Goal: Communication & Community: Ask a question

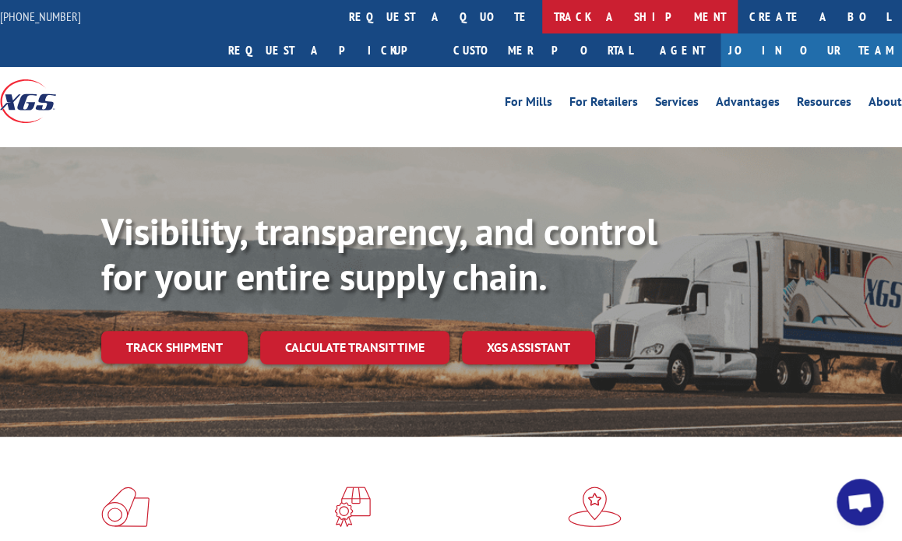
click at [542, 8] on link "track a shipment" at bounding box center [639, 16] width 195 height 33
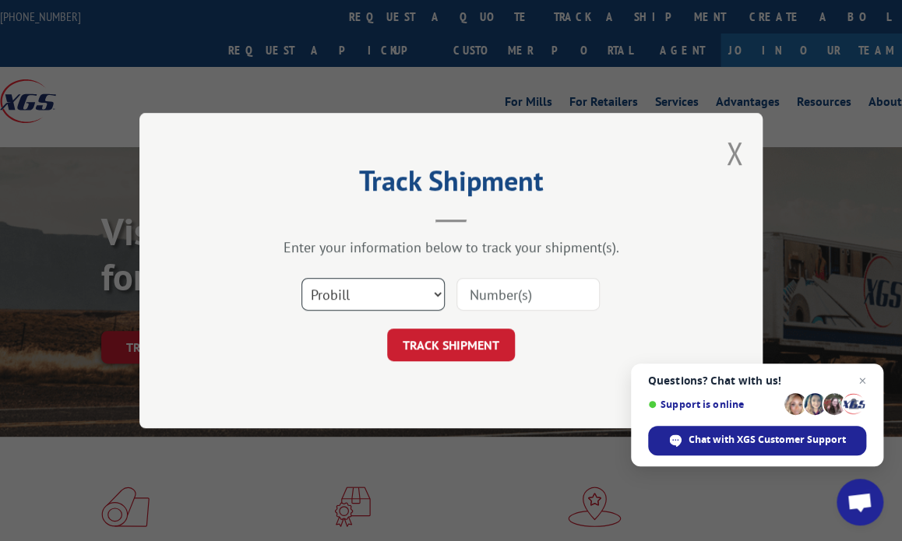
click at [386, 303] on select "Select category... Probill BOL PO" at bounding box center [372, 294] width 143 height 33
select select "po"
click at [301, 278] on select "Select category... Probill BOL PO" at bounding box center [372, 294] width 143 height 33
click at [487, 294] on input at bounding box center [527, 294] width 143 height 33
type input "41491848"
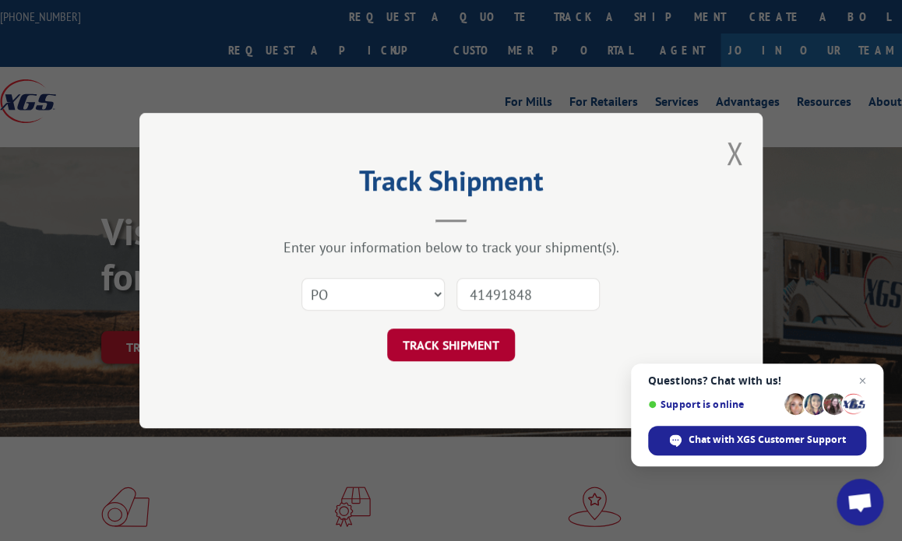
click at [466, 348] on button "TRACK SHIPMENT" at bounding box center [451, 345] width 128 height 33
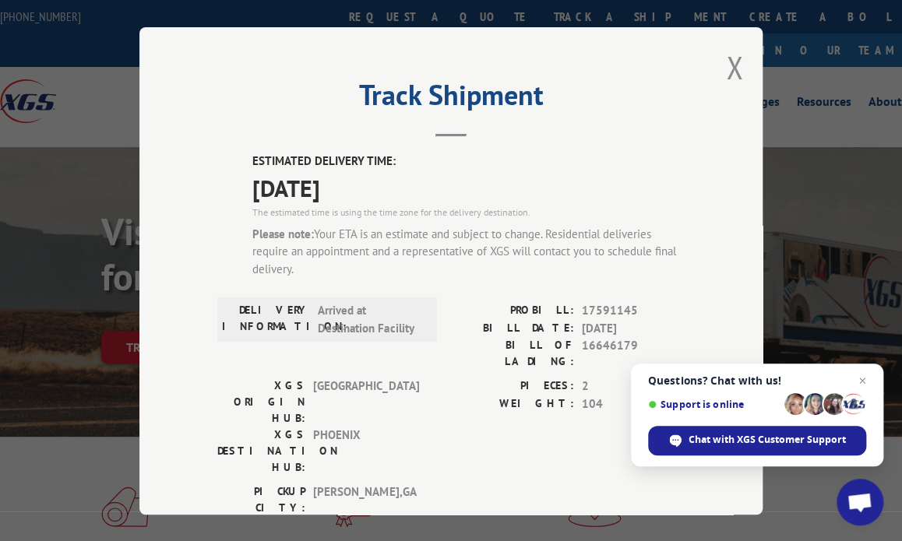
click at [603, 307] on span "17591145" at bounding box center [633, 311] width 103 height 18
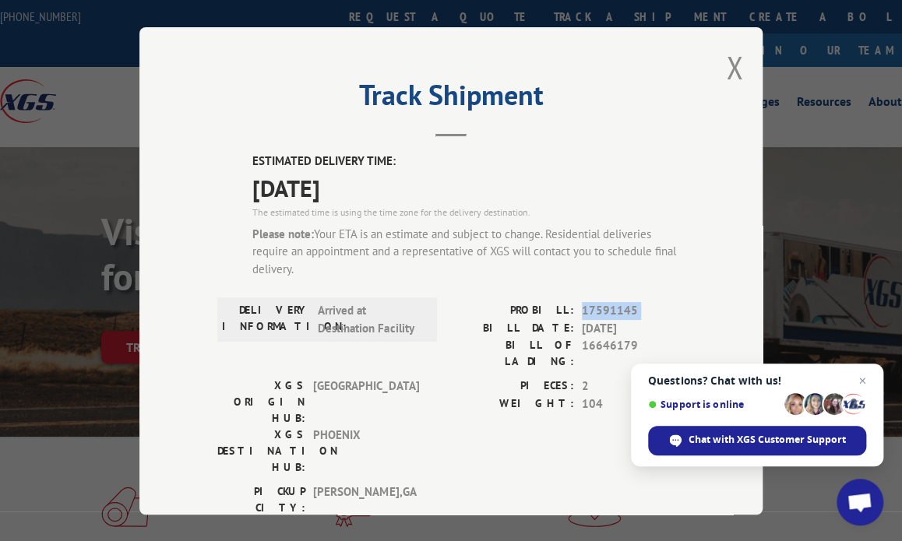
click at [603, 307] on span "17591145" at bounding box center [633, 311] width 103 height 18
click at [613, 348] on span "16646179" at bounding box center [633, 353] width 103 height 33
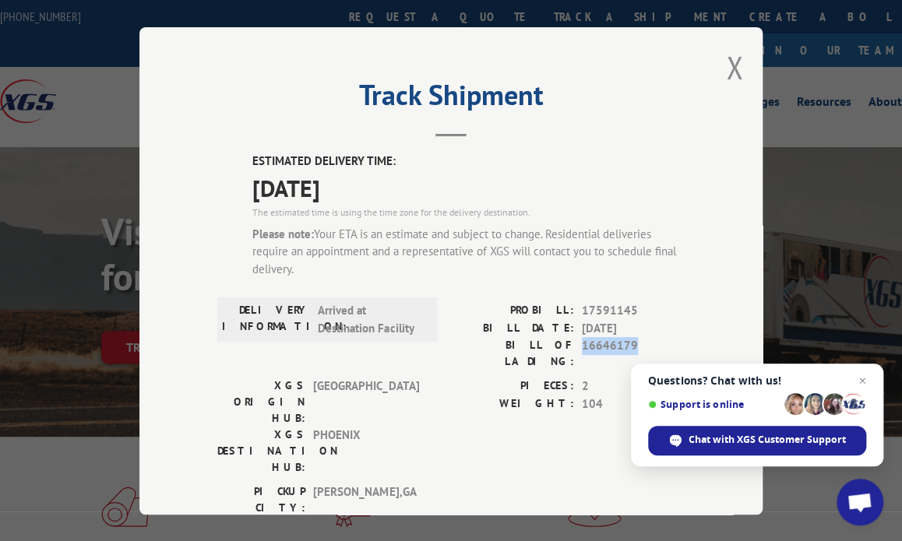
copy span "16646179"
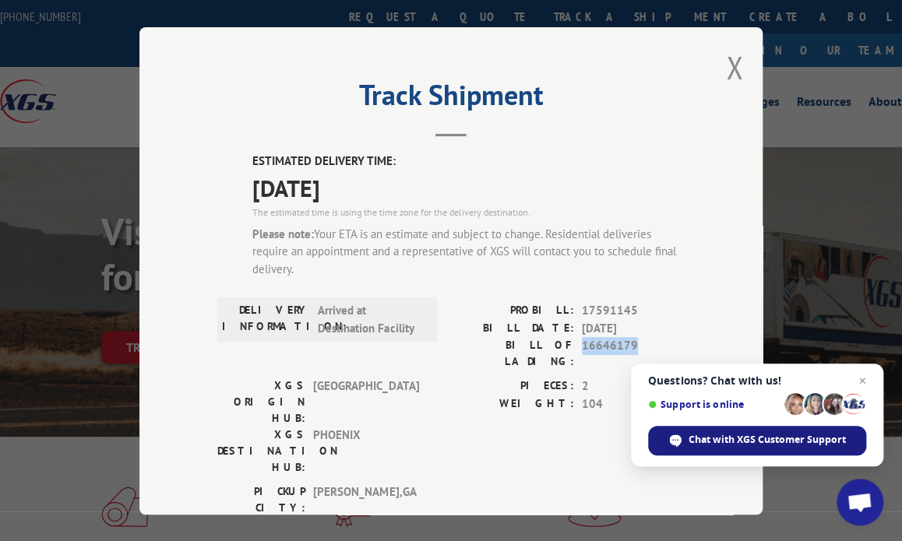
click at [724, 439] on span "Chat with XGS Customer Support" at bounding box center [766, 440] width 157 height 14
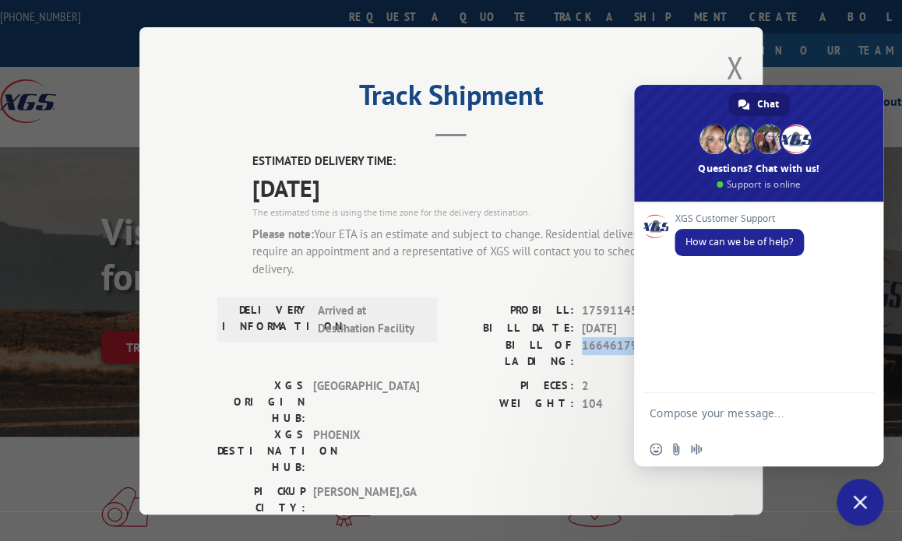
click at [717, 417] on textarea "Compose your message..." at bounding box center [742, 412] width 187 height 39
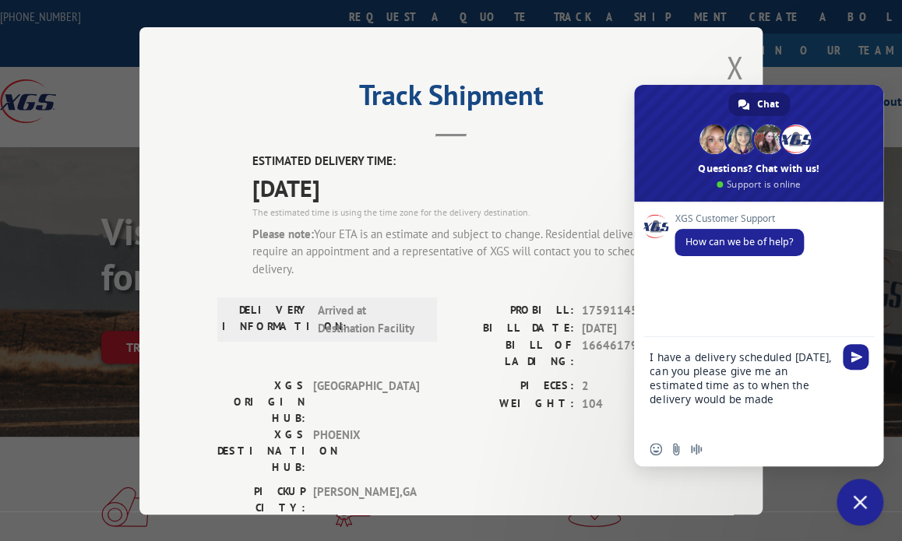
type textarea "I have a delivery scheduled [DATE], can you please give me an estimated time as…"
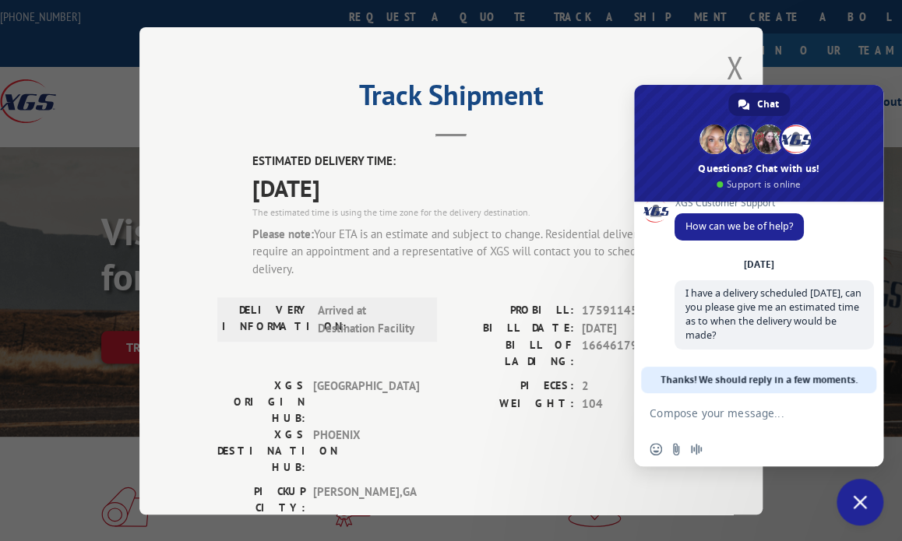
scroll to position [155, 0]
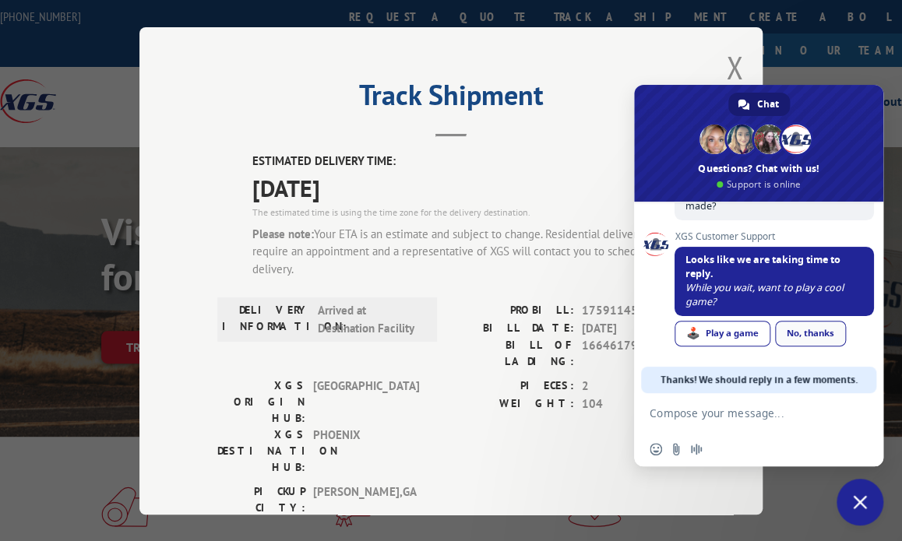
click at [811, 332] on link "No, thanks" at bounding box center [810, 334] width 71 height 26
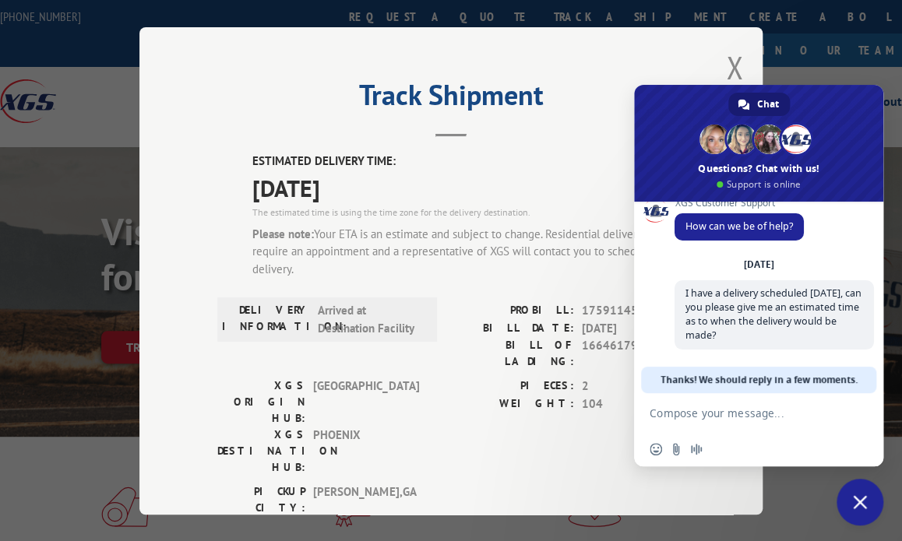
scroll to position [21, 0]
click at [733, 426] on textarea "Compose your message..." at bounding box center [742, 412] width 187 height 39
paste textarea "16646179"
click at [776, 422] on textarea "My BOL is 16646179" at bounding box center [742, 412] width 187 height 39
type textarea "My BOL is 16646179."
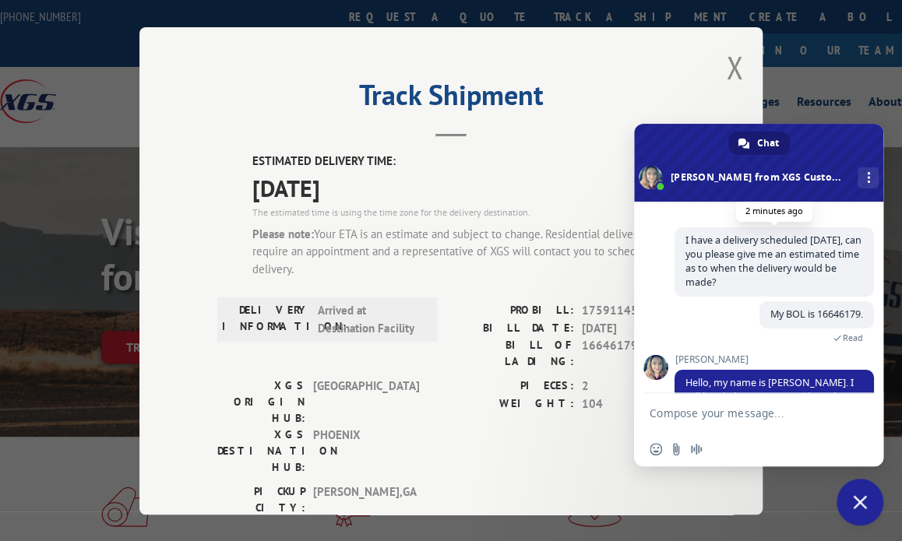
scroll to position [128, 0]
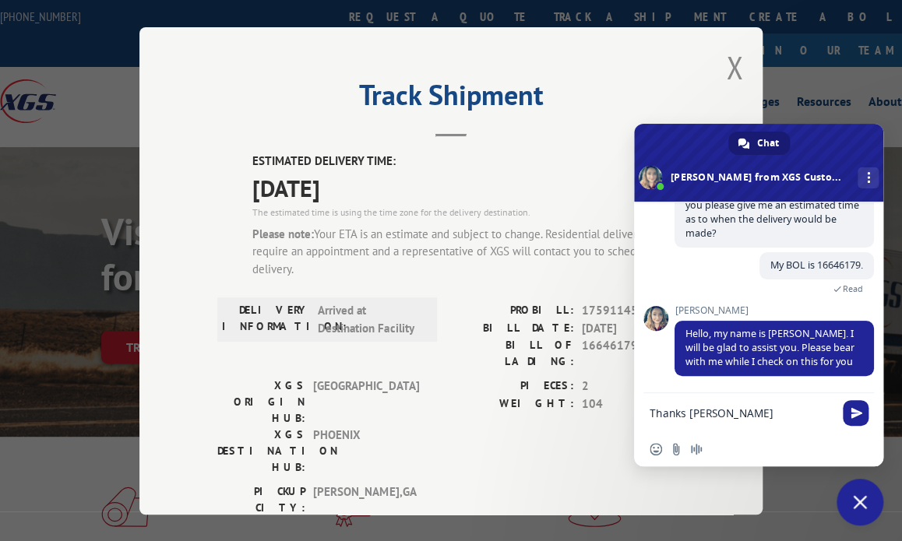
type textarea "Thanks [PERSON_NAME]."
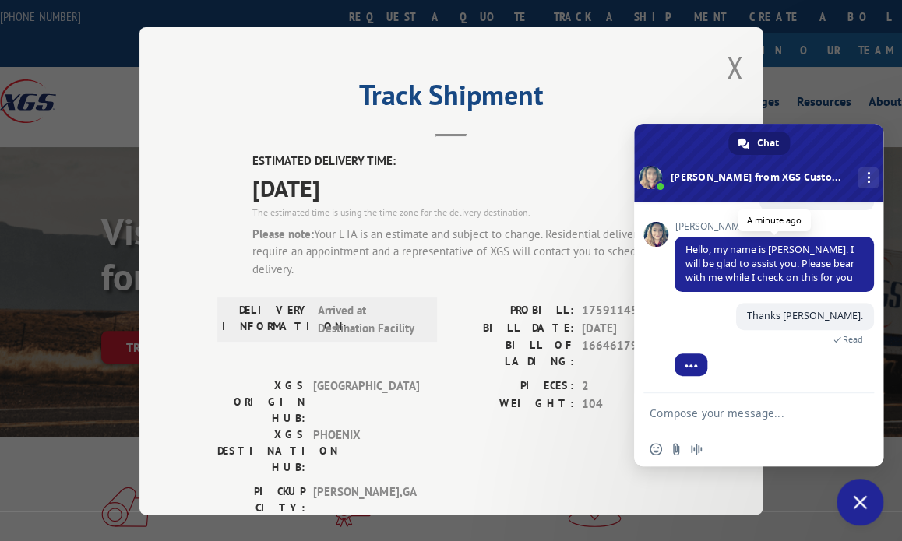
scroll to position [315, 0]
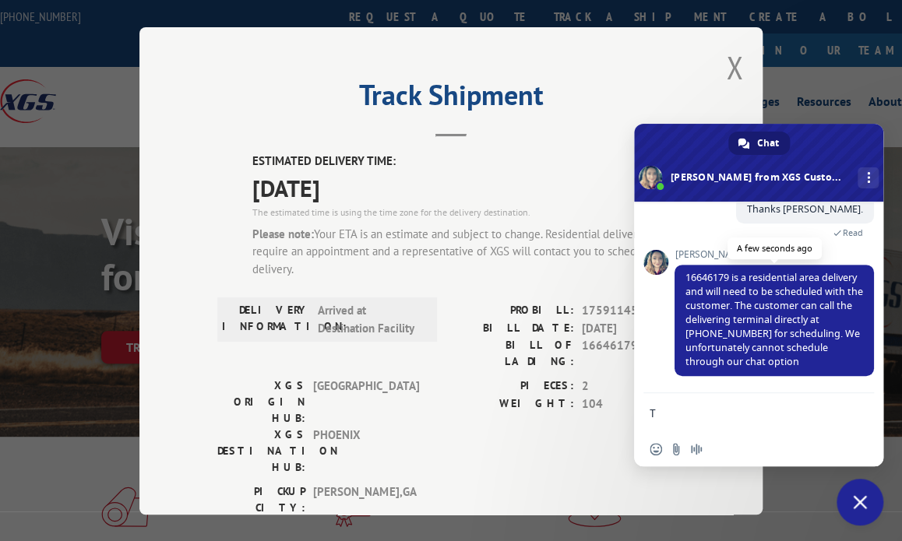
click at [781, 293] on span "16646179 is a residential area delivery and will need to be scheduled with the …" at bounding box center [774, 319] width 178 height 97
type textarea "h"
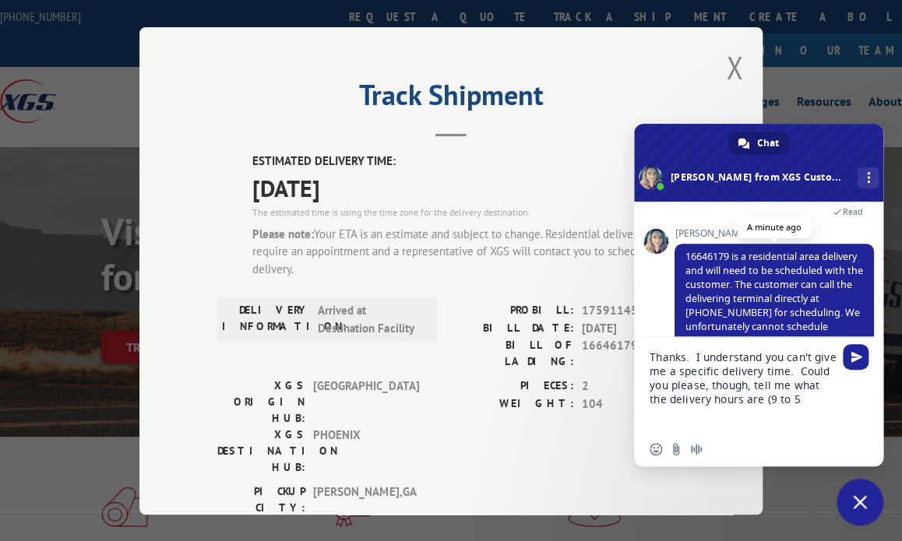
scroll to position [371, 0]
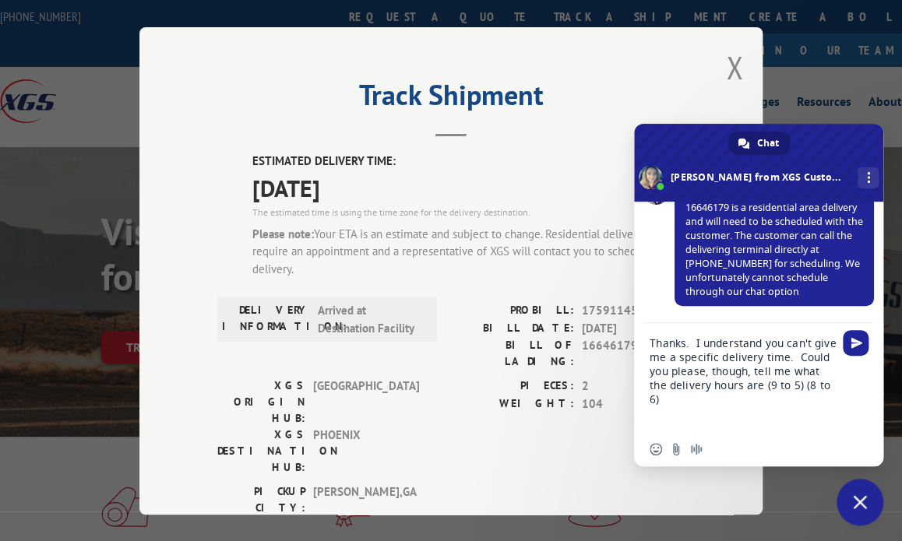
type textarea "Thanks. I understand you can't give me a specific delivery time. Could you plea…"
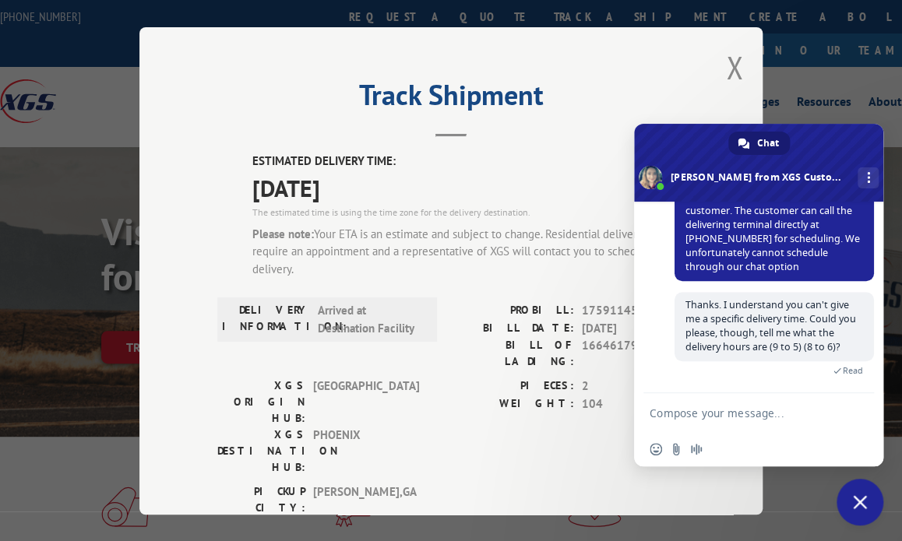
scroll to position [470, 0]
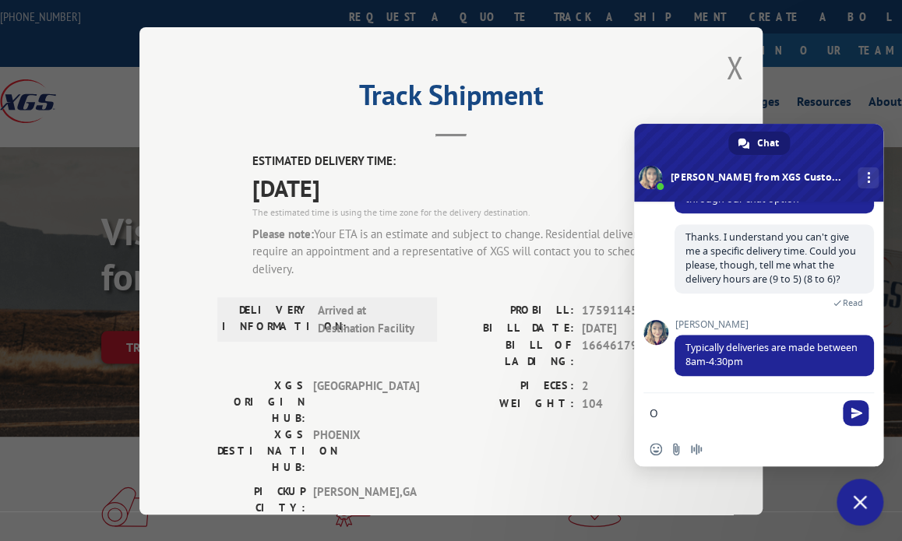
click at [797, 188] on span at bounding box center [758, 163] width 249 height 78
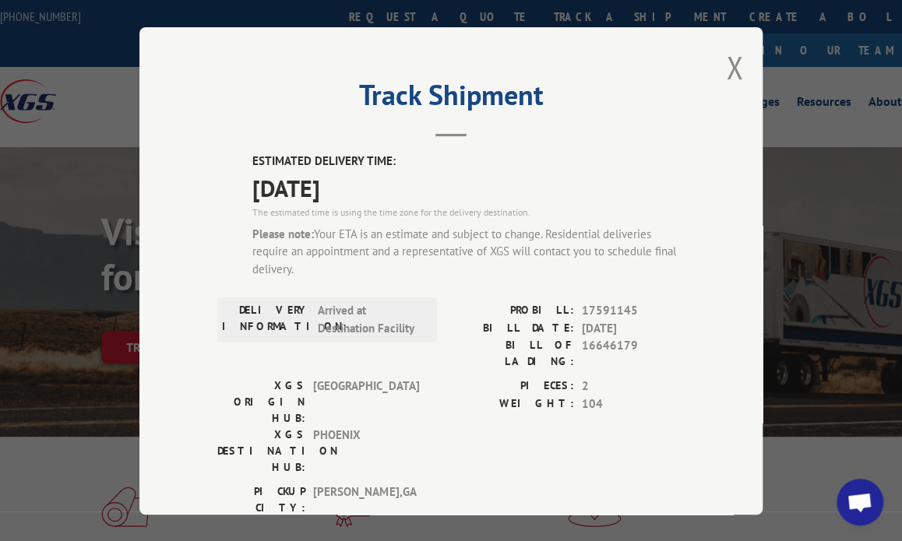
click at [863, 484] on span "Open chat" at bounding box center [859, 502] width 47 height 47
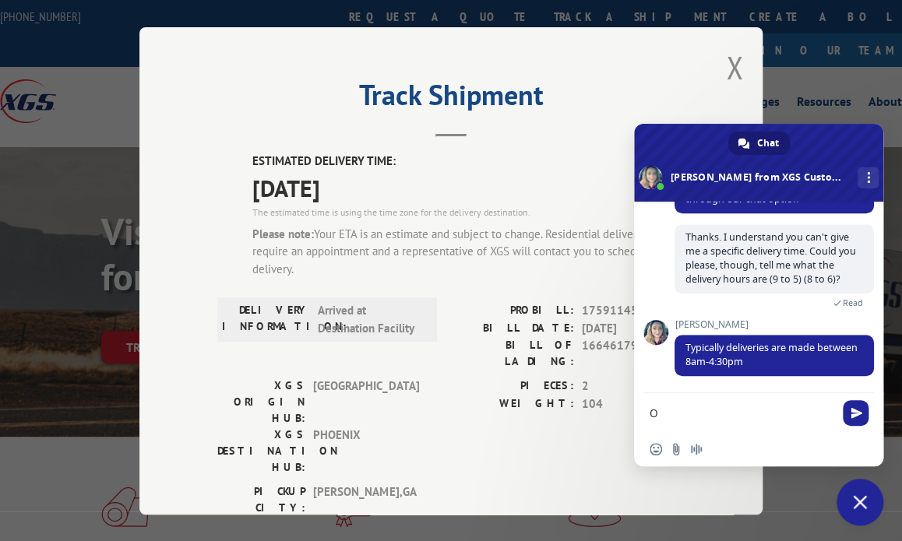
click at [723, 419] on textarea "O" at bounding box center [742, 412] width 187 height 39
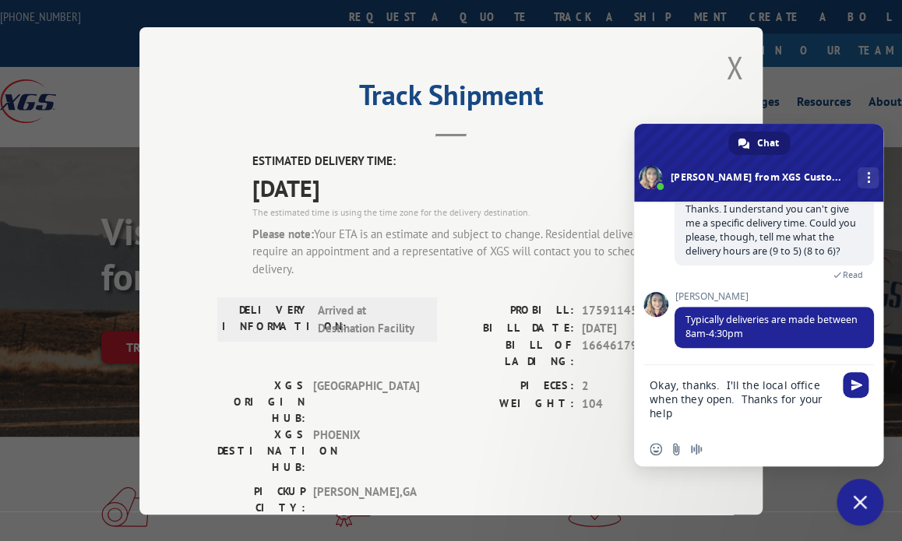
type textarea "Okay, thanks. I'll the local office when they open. Thanks for your help."
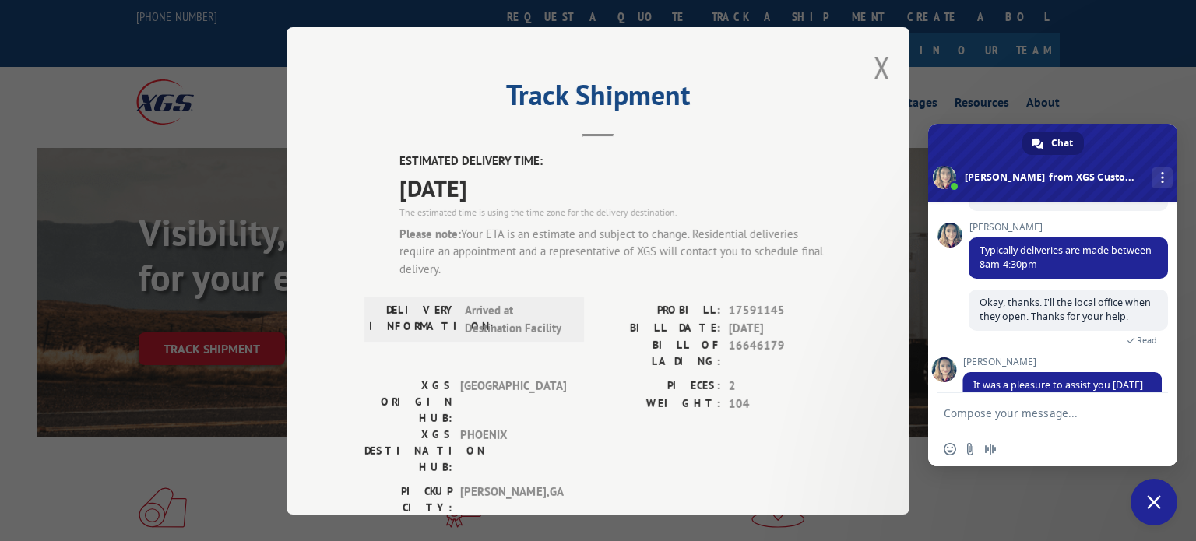
scroll to position [670, 0]
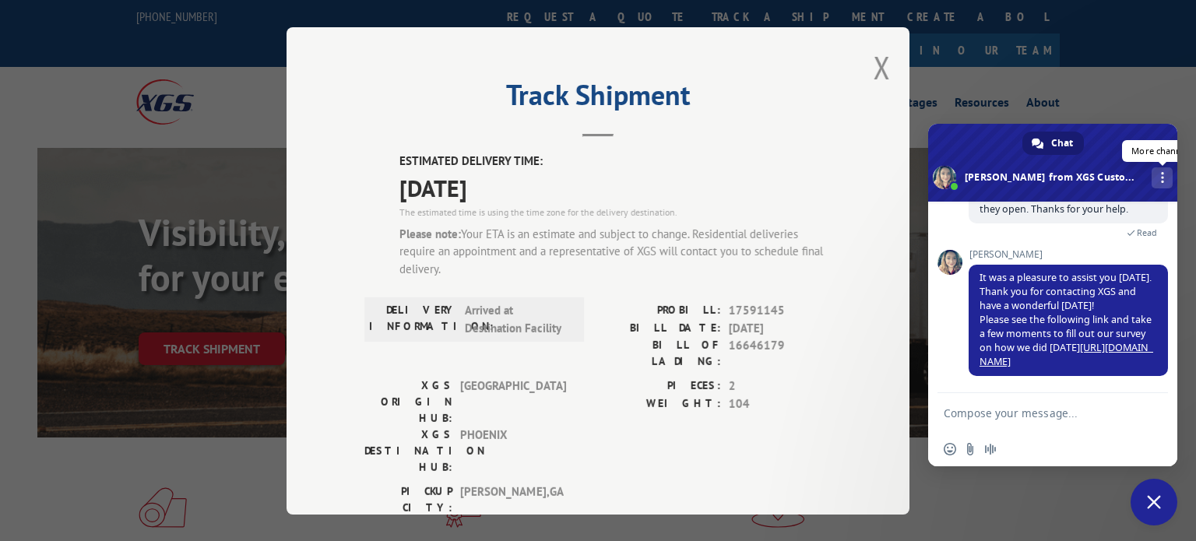
click at [901, 179] on span at bounding box center [1162, 177] width 3 height 11
click at [901, 503] on span "Close chat" at bounding box center [1154, 502] width 14 height 14
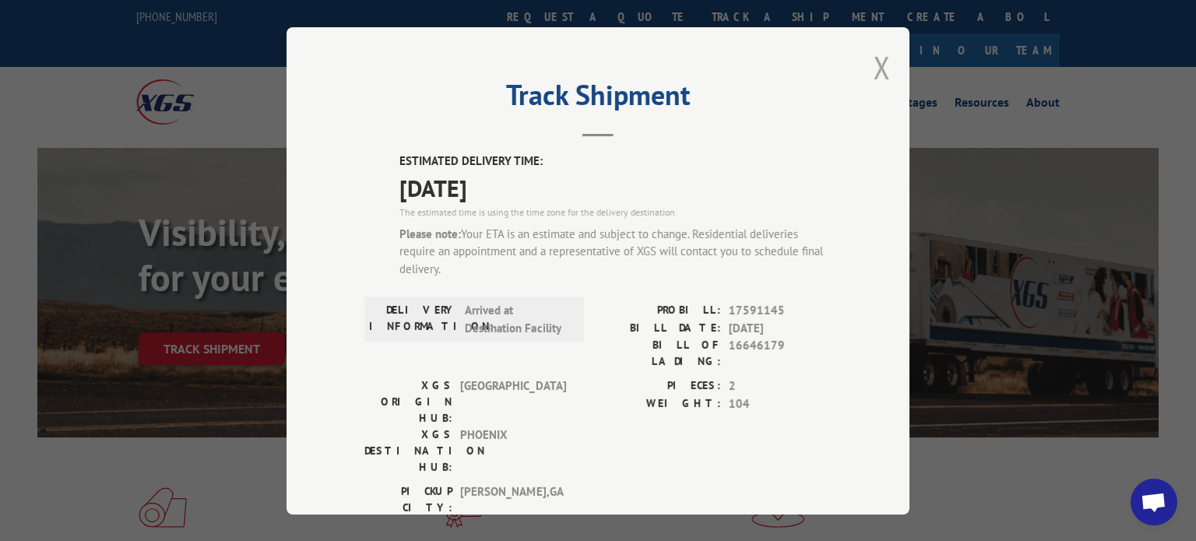
click at [883, 63] on button "Close modal" at bounding box center [881, 67] width 17 height 41
